Goal: Task Accomplishment & Management: Use online tool/utility

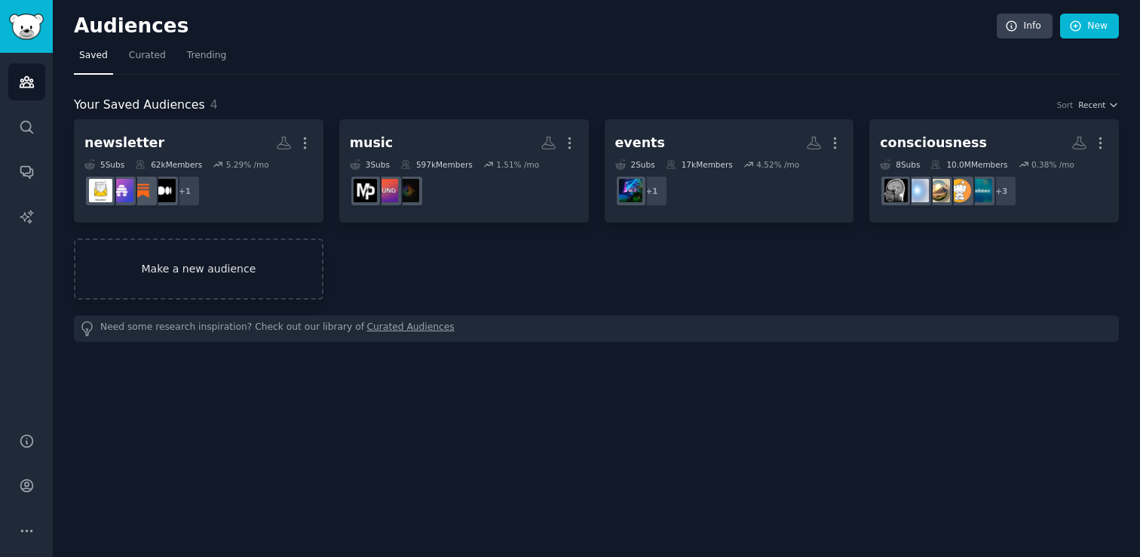
click at [260, 275] on link "Make a new audience" at bounding box center [199, 268] width 250 height 61
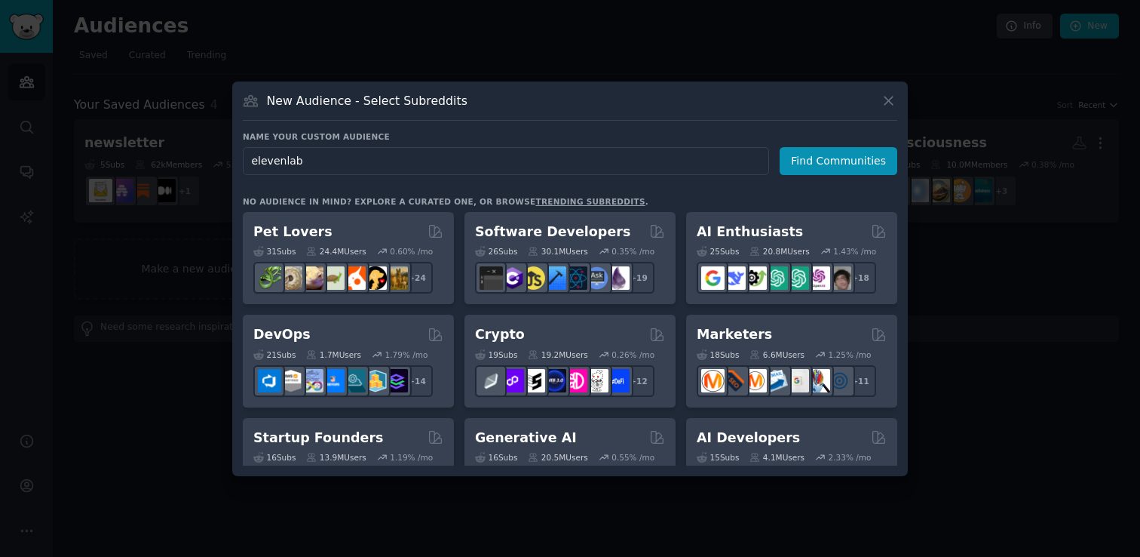
type input "elevenlabs"
click button "Find Communities" at bounding box center [839, 161] width 118 height 28
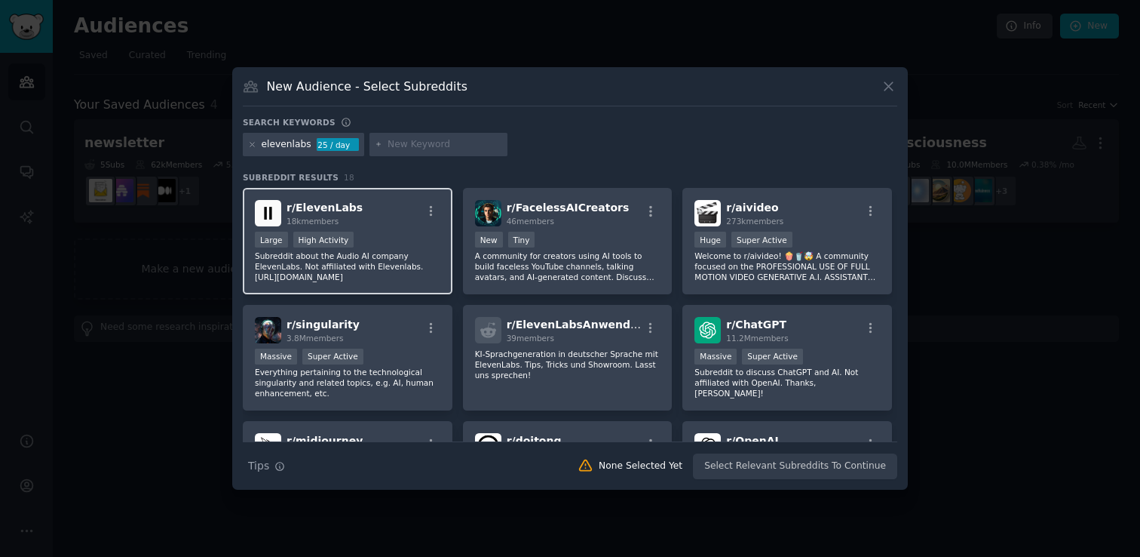
click at [389, 236] on div "Large High Activity" at bounding box center [348, 241] width 186 height 19
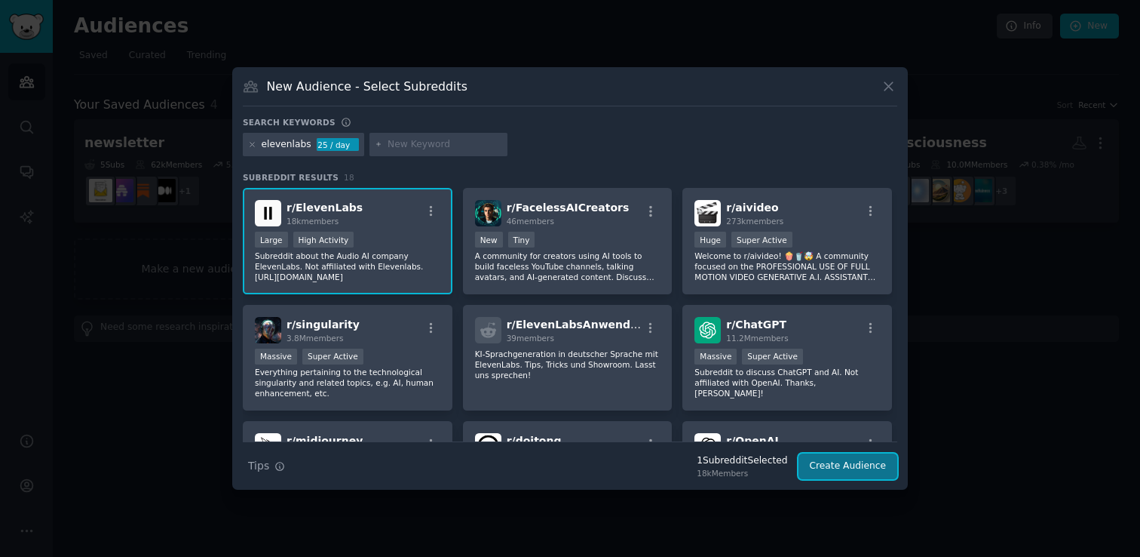
click at [841, 465] on button "Create Audience" at bounding box center [849, 466] width 100 height 26
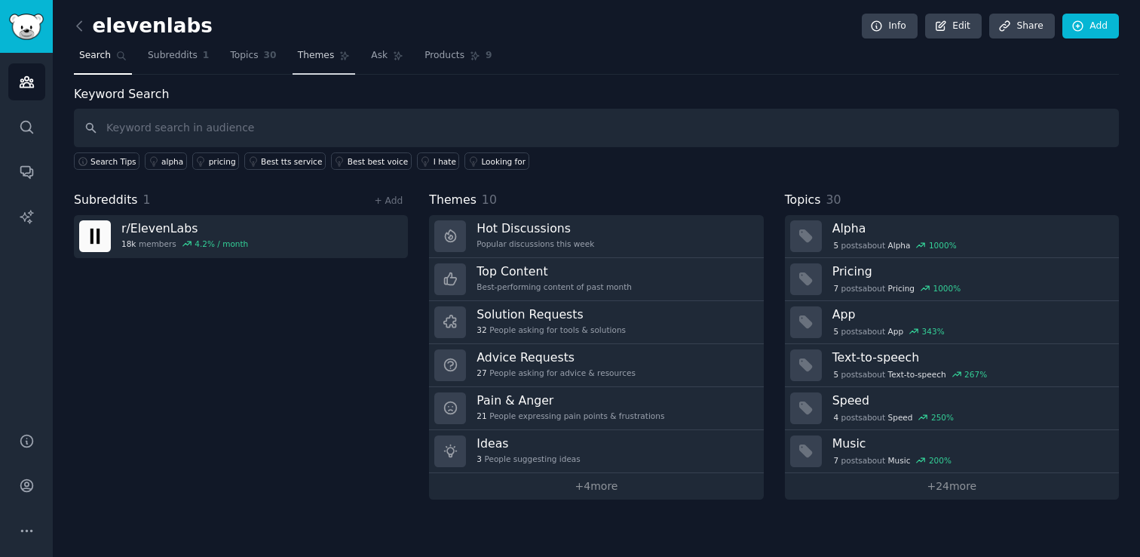
click at [333, 54] on link "Themes" at bounding box center [324, 59] width 63 height 31
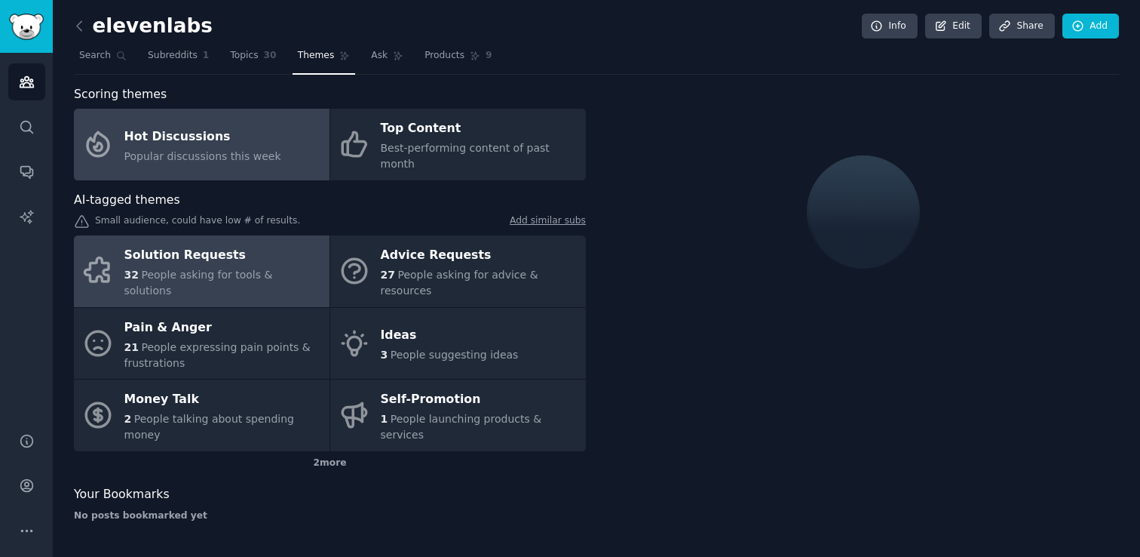
click at [214, 248] on div "Solution Requests" at bounding box center [223, 256] width 198 height 24
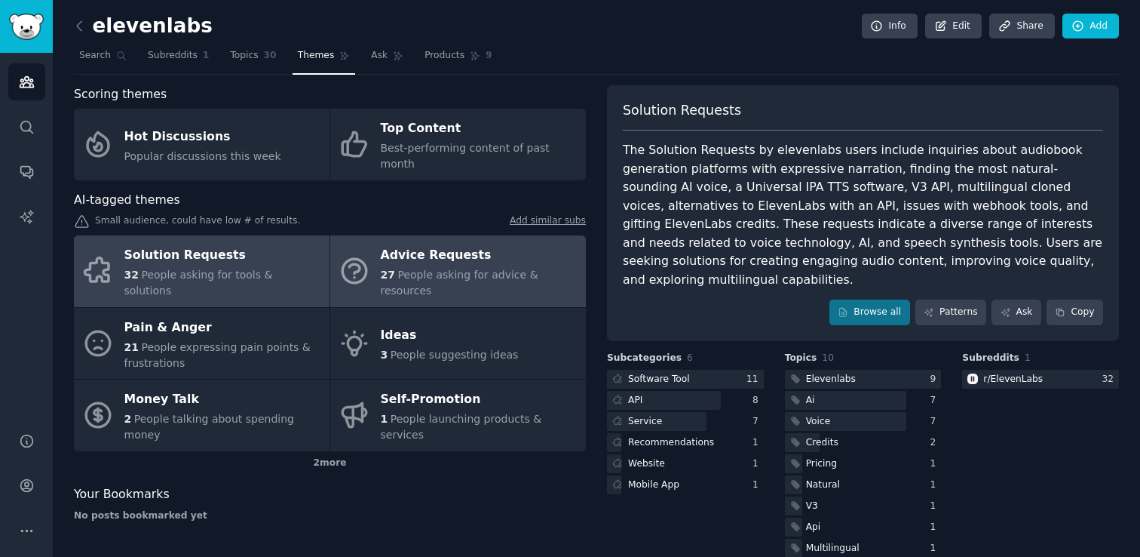
click at [420, 244] on div "Advice Requests" at bounding box center [480, 256] width 198 height 24
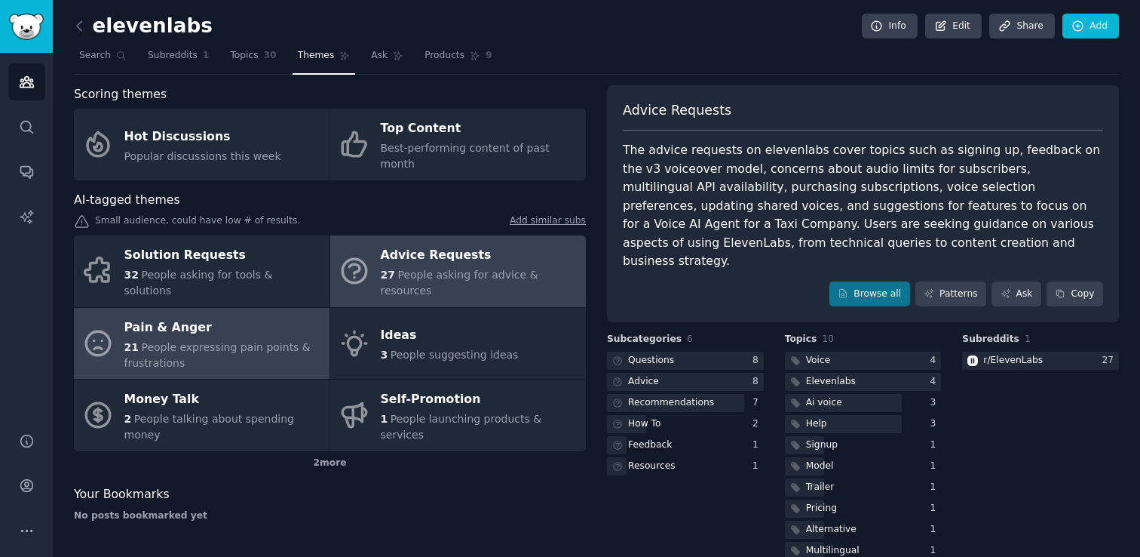
click at [262, 341] on span "People expressing pain points & frustrations" at bounding box center [217, 355] width 186 height 28
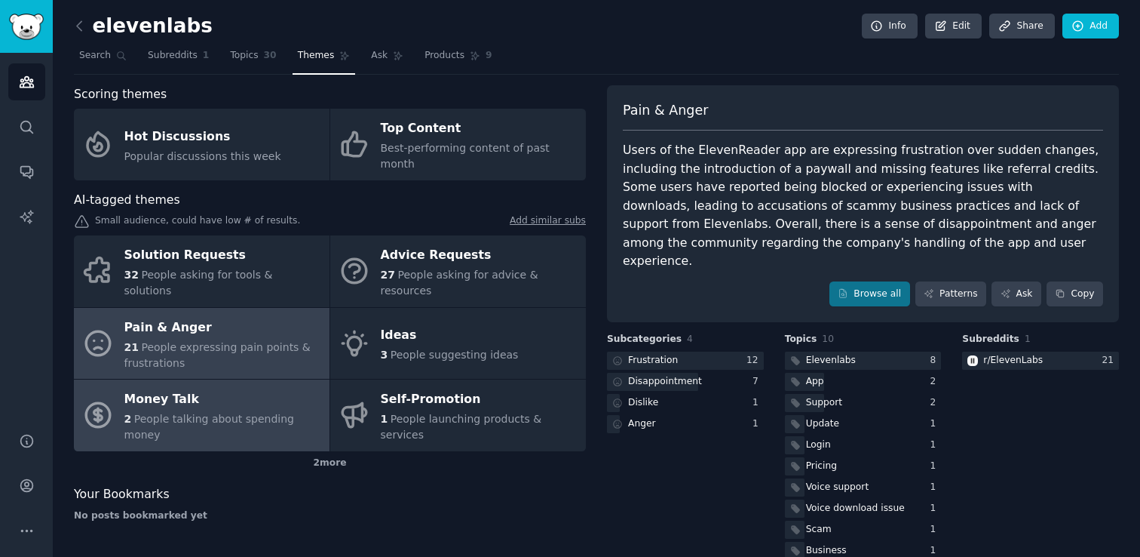
click at [269, 388] on div "Money Talk" at bounding box center [223, 400] width 198 height 24
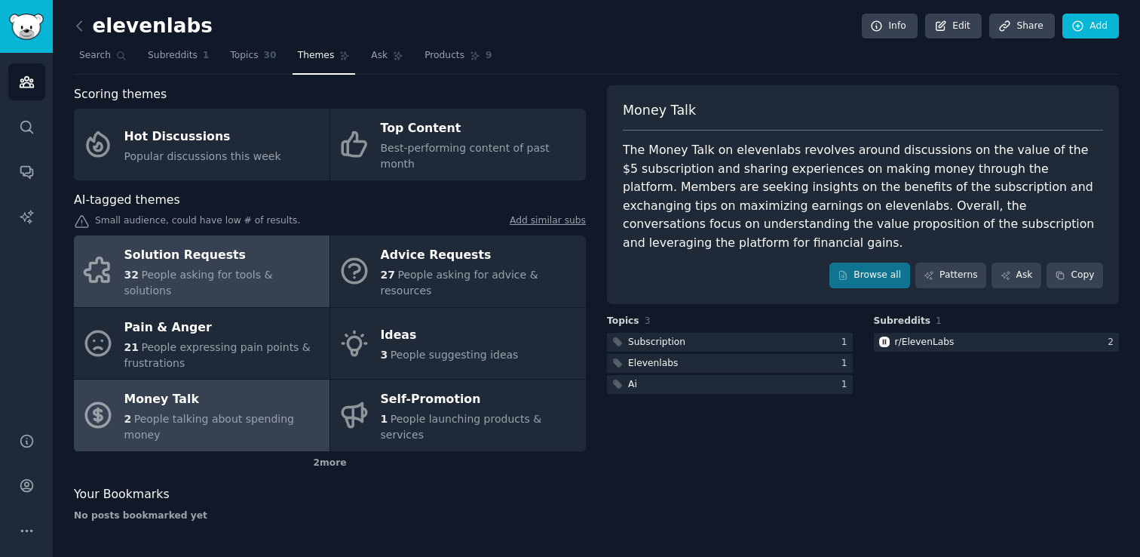
click at [264, 269] on link "Solution Requests 32 People asking for tools & solutions" at bounding box center [202, 271] width 256 height 72
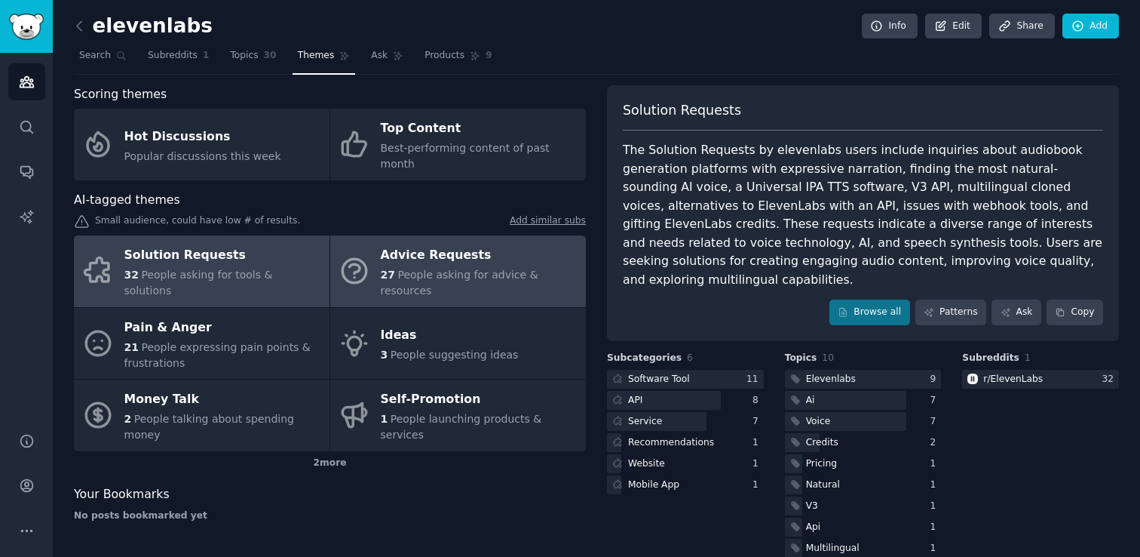
click at [428, 244] on div "Advice Requests" at bounding box center [480, 256] width 198 height 24
